Goal: Information Seeking & Learning: Learn about a topic

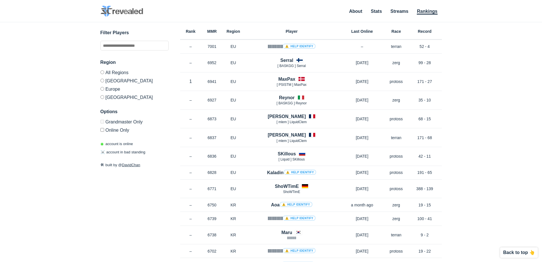
click at [110, 89] on label "Europe" at bounding box center [134, 89] width 68 height 8
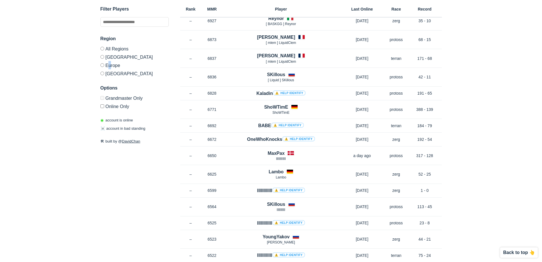
scroll to position [114, 0]
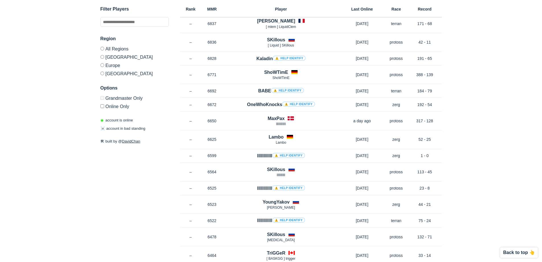
click at [140, 80] on div "Region All Regions [GEOGRAPHIC_DATA] [GEOGRAPHIC_DATA] [GEOGRAPHIC_DATA] Option…" at bounding box center [134, 71] width 68 height 73
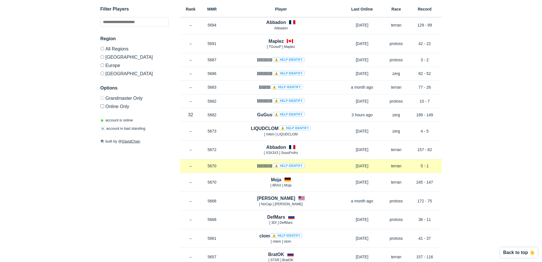
scroll to position [2683, 0]
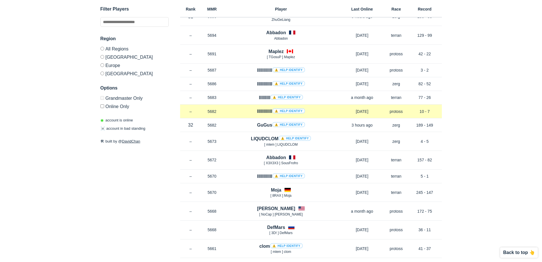
click at [286, 112] on link "⚠️ Help identify" at bounding box center [288, 110] width 33 height 5
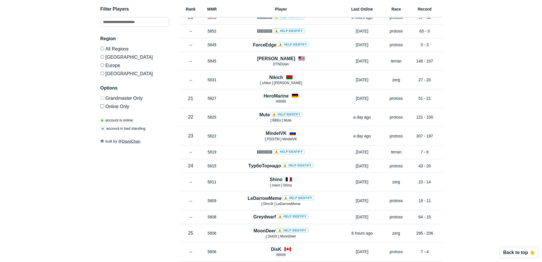
scroll to position [0, 0]
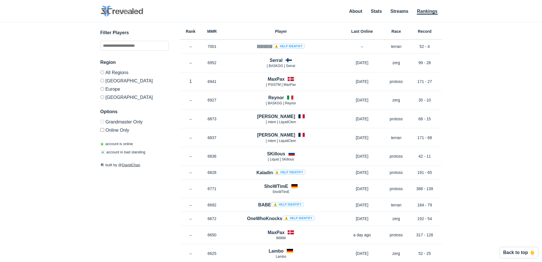
click at [401, 7] on nav "About Stats Streams Rankings" at bounding box center [393, 12] width 99 height 12
click at [400, 9] on ul "About Stats Streams Rankings" at bounding box center [393, 12] width 99 height 8
click at [399, 11] on link "Streams" at bounding box center [400, 12] width 18 height 6
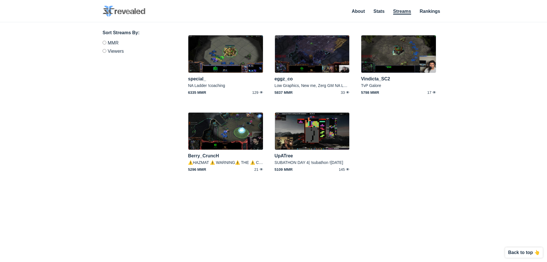
click at [118, 50] on label "Viewers" at bounding box center [136, 50] width 68 height 7
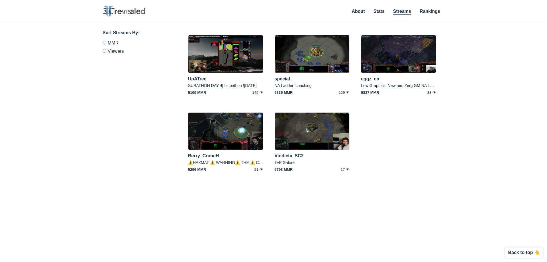
click at [116, 47] on label "Viewers" at bounding box center [136, 50] width 68 height 7
click at [116, 44] on label "MMR" at bounding box center [136, 44] width 68 height 6
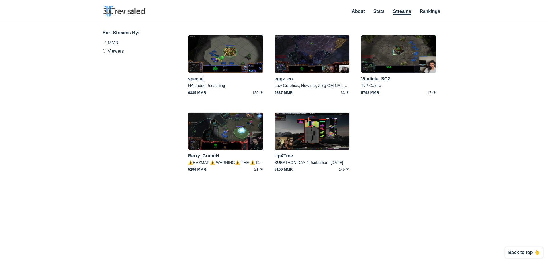
click at [117, 52] on label "Viewers" at bounding box center [136, 50] width 68 height 7
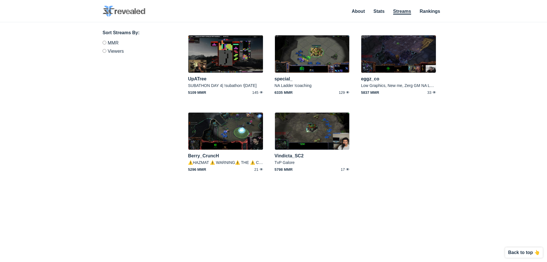
click at [385, 11] on ul "About Stats Streams Rankings" at bounding box center [395, 12] width 99 height 8
click at [371, 11] on ul "About Stats Streams Rankings" at bounding box center [395, 12] width 99 height 8
click at [361, 11] on link "About" at bounding box center [358, 12] width 13 height 6
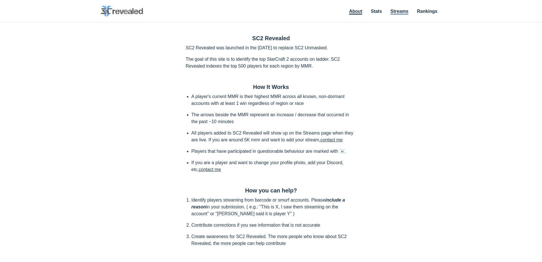
click at [407, 10] on link "Streams" at bounding box center [400, 12] width 18 height 6
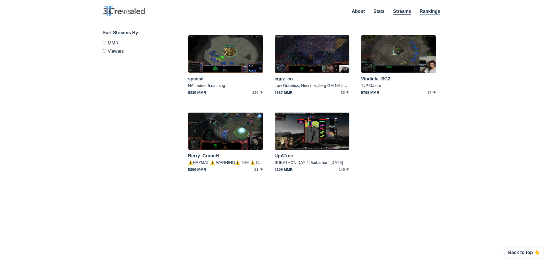
click at [421, 10] on link "Rankings" at bounding box center [429, 12] width 20 height 6
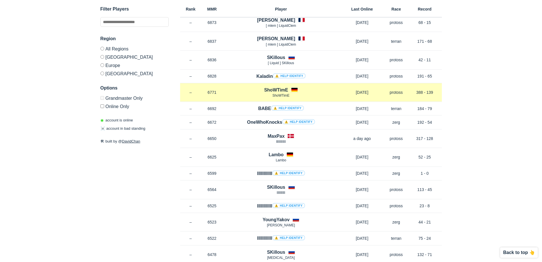
scroll to position [142, 0]
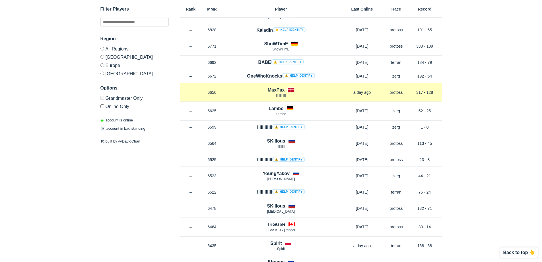
click at [283, 96] on span "lllIlllIllIl" at bounding box center [281, 95] width 10 height 4
click at [313, 96] on p "lllIlllIllIl" at bounding box center [281, 95] width 117 height 5
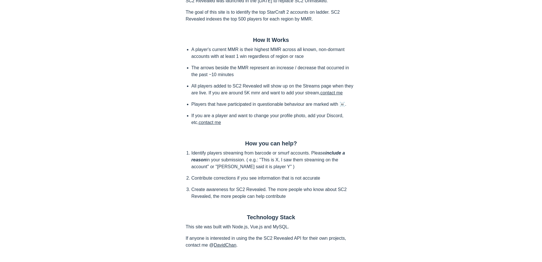
scroll to position [54, 0]
